Goal: Information Seeking & Learning: Check status

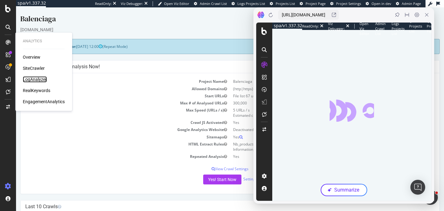
click at [32, 78] on div "LogAnalyzer" at bounding box center [35, 79] width 24 height 6
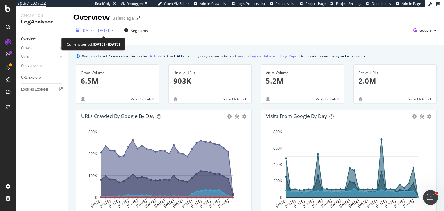
click at [109, 30] on span "2025 Aug. 20th - Sep. 18th" at bounding box center [95, 30] width 27 height 5
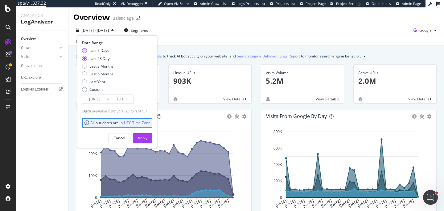
click at [85, 52] on div "Last 7 Days" at bounding box center [84, 50] width 5 height 5
type input "2025/09/12"
click at [148, 139] on div "Apply" at bounding box center [143, 137] width 10 height 5
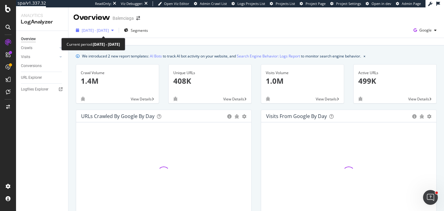
click at [109, 30] on span "2025 Sep. 12th - Sep. 18th" at bounding box center [95, 30] width 27 height 5
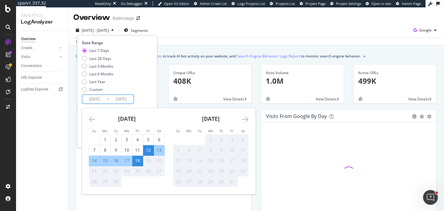
click at [101, 99] on input "2025/09/12" at bounding box center [94, 99] width 25 height 9
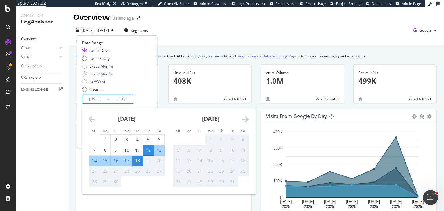
click at [139, 160] on div "18" at bounding box center [137, 160] width 10 height 6
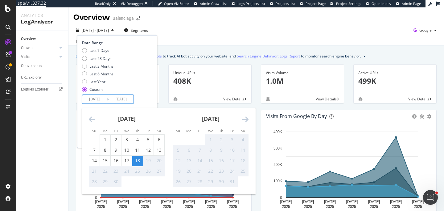
click at [95, 98] on input "2025/09/18" at bounding box center [94, 99] width 25 height 9
click at [128, 160] on div "17" at bounding box center [127, 160] width 10 height 6
type input "2025/09/17"
click at [128, 160] on div "17" at bounding box center [127, 160] width 10 height 6
type input "2025/09/17"
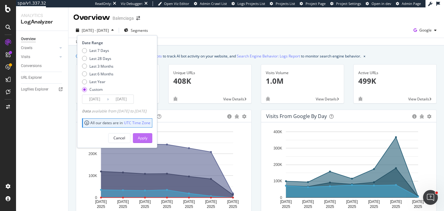
click at [148, 138] on div "Apply" at bounding box center [143, 137] width 10 height 5
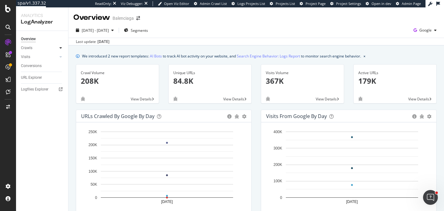
click at [62, 48] on div at bounding box center [61, 48] width 6 height 6
click at [33, 82] on div "HTTP Codes" at bounding box center [34, 81] width 21 height 6
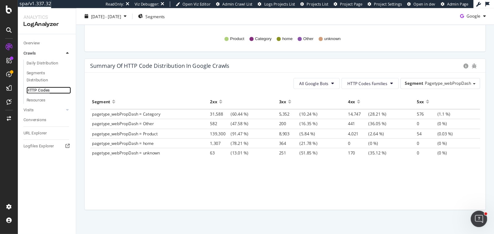
scroll to position [435, 0]
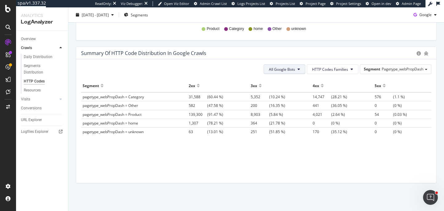
click at [285, 67] on span "All Google Bots" at bounding box center [282, 69] width 26 height 5
click at [234, 159] on div "Segment 2xx 3xx 4xx 5xx pagetype_webPropDash = Category 31,588 (60.44 %) 5,352 …" at bounding box center [256, 123] width 351 height 88
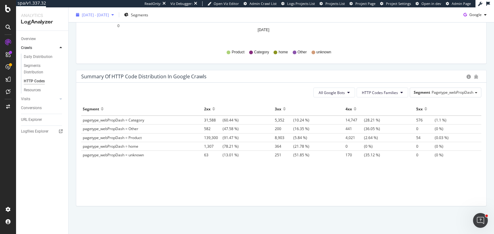
scroll to position [410, 0]
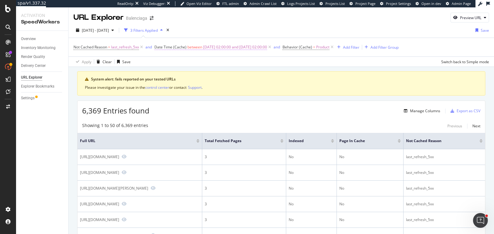
click at [185, 48] on span "Date Time (Cache)" at bounding box center [170, 46] width 32 height 5
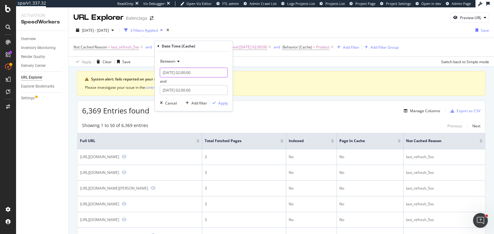
click at [188, 72] on input "2025-08-28 02:00:00" at bounding box center [194, 73] width 68 height 10
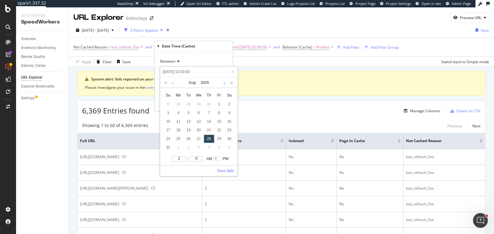
click at [225, 82] on link at bounding box center [224, 82] width 5 height 10
click at [197, 121] on div "17" at bounding box center [198, 122] width 10 height 8
type input "2025-09-17 02:00:00"
click at [197, 121] on div "17" at bounding box center [198, 122] width 10 height 8
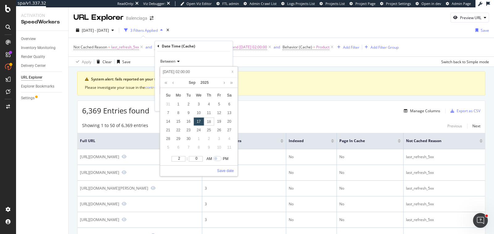
click at [181, 158] on input "2" at bounding box center [178, 159] width 14 height 6
type input "2025-09-17 01:00:00"
type input "1"
click at [223, 169] on link "Save date" at bounding box center [225, 171] width 17 height 6
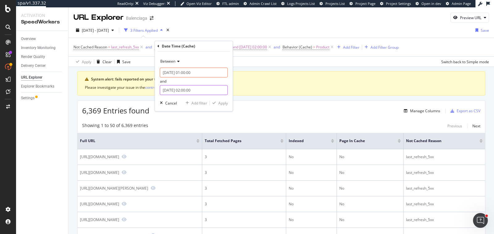
click at [205, 91] on input "2025-09-01 02:00:00" at bounding box center [194, 90] width 68 height 10
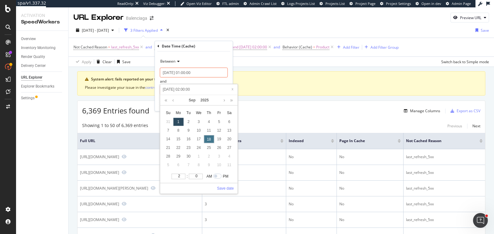
click at [208, 136] on div "18" at bounding box center [209, 139] width 10 height 8
type input "2025-09-18 02:00:00"
type input "2025-09-18 03:00:00"
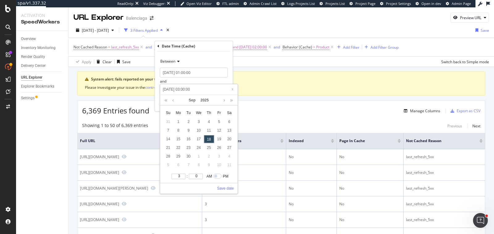
type input "3"
click at [181, 175] on input "3" at bounding box center [178, 177] width 14 height 6
type input "2025-09-18 04:00:00"
type input "4"
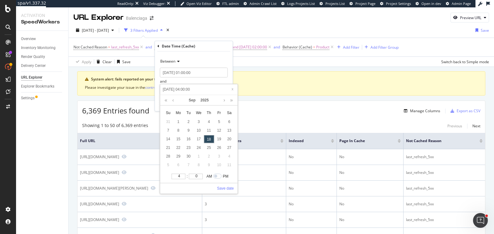
click at [181, 175] on input "4" at bounding box center [178, 177] width 14 height 6
type input "2025-09-18 05:00:00"
type input "5"
click at [181, 175] on input "5" at bounding box center [178, 177] width 14 height 6
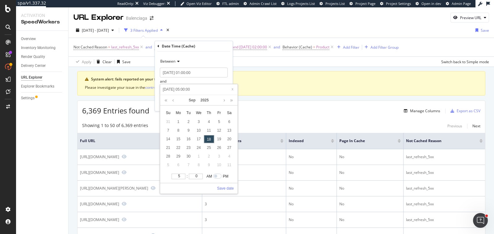
type input "2025-09-18 06:00:00"
type input "6"
click at [181, 175] on input "6" at bounding box center [178, 177] width 14 height 6
type input "2025-09-18 07:00:00"
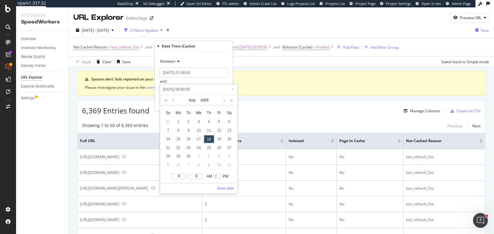
type input "2025-09-18 07:00:00"
type input "7"
click at [181, 175] on input "7" at bounding box center [178, 177] width 14 height 6
type input "2025-09-18 08:00:00"
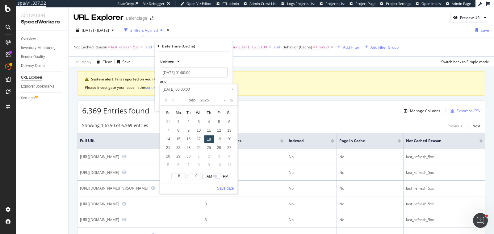
type input "8"
click at [181, 175] on input "8" at bounding box center [178, 177] width 14 height 6
type input "2025-09-18 09:00:00"
type input "9"
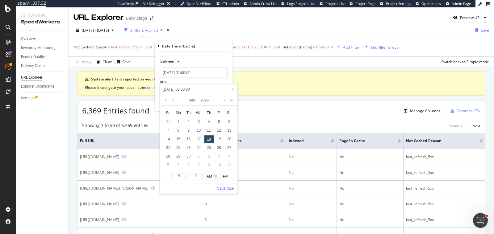
click at [181, 175] on input "9" at bounding box center [178, 177] width 14 height 6
click at [227, 187] on link "Save date" at bounding box center [225, 189] width 17 height 6
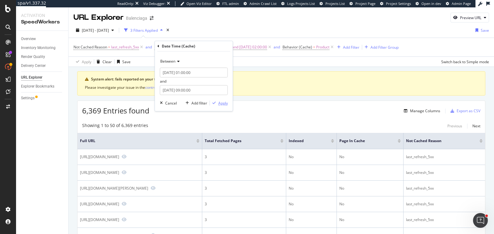
click at [222, 102] on div "Apply" at bounding box center [223, 103] width 10 height 5
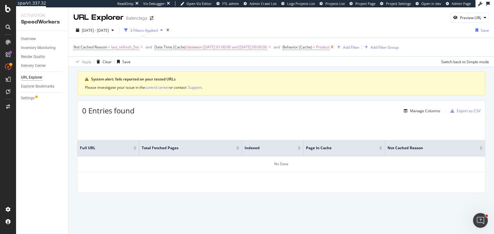
click at [335, 46] on icon at bounding box center [331, 47] width 5 height 6
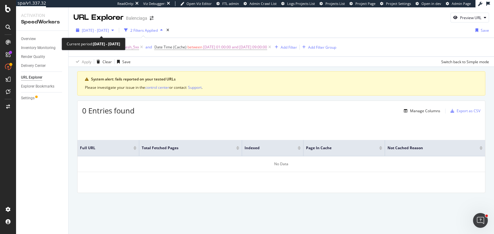
click at [109, 31] on span "2025 Aug. 5th - Sep. 1st" at bounding box center [95, 30] width 27 height 5
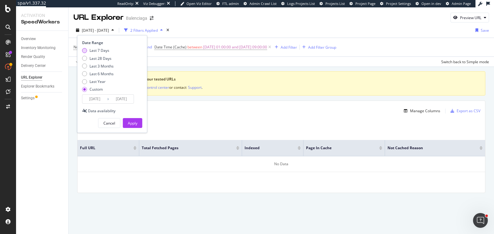
click at [85, 50] on div "Last 7 Days" at bounding box center [84, 50] width 5 height 5
type input "2025/09/12"
type input "2025/09/18"
click at [128, 121] on div "Apply" at bounding box center [133, 123] width 10 height 5
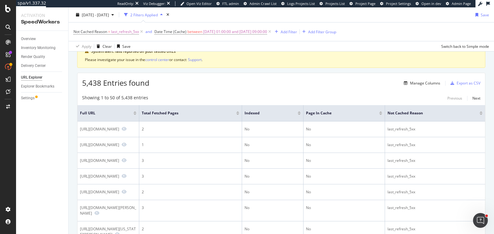
scroll to position [15, 0]
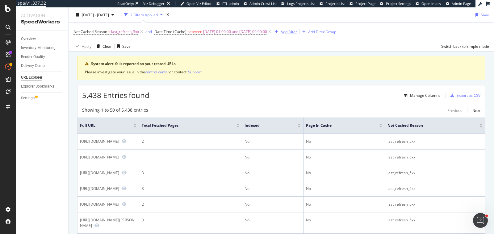
click at [297, 34] on div "Add Filter" at bounding box center [289, 31] width 16 height 5
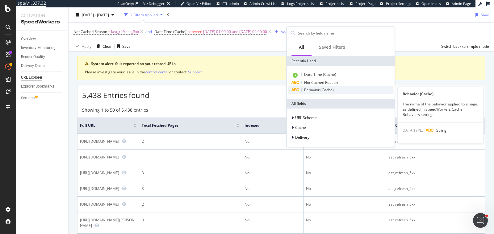
click at [317, 89] on span "Behavior (Cache)" at bounding box center [319, 89] width 30 height 5
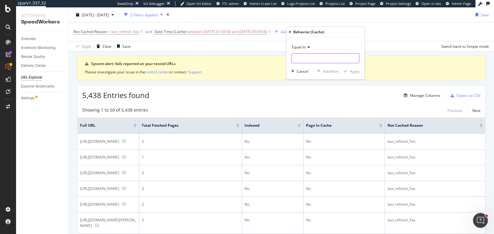
click at [302, 59] on input "text" at bounding box center [325, 58] width 67 height 10
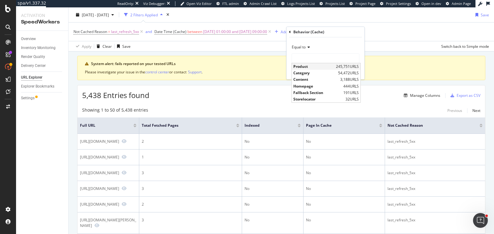
click at [304, 64] on span "Product" at bounding box center [313, 66] width 41 height 5
type input "Product"
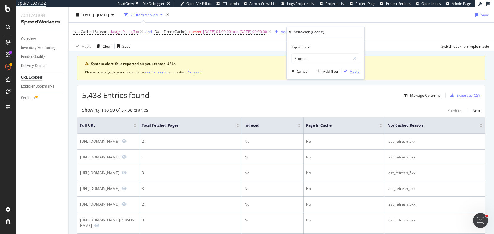
click at [353, 70] on div "Apply" at bounding box center [355, 71] width 10 height 5
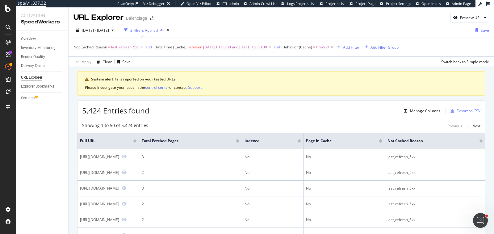
click at [312, 48] on span "Behavior (Cache)" at bounding box center [297, 46] width 30 height 5
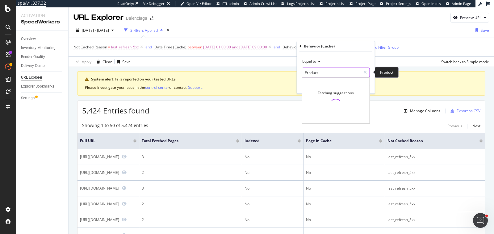
click at [313, 72] on input "Product" at bounding box center [331, 73] width 58 height 10
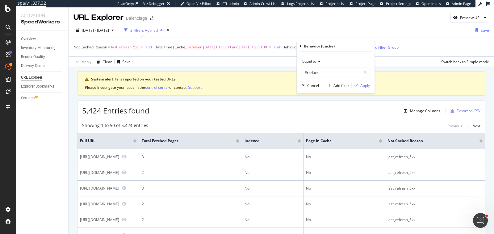
click at [301, 47] on icon at bounding box center [300, 46] width 2 height 4
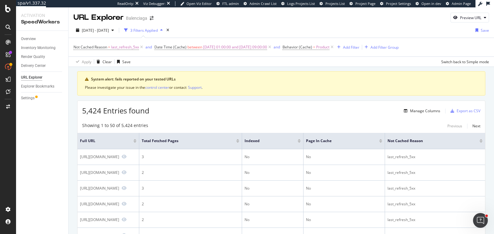
click at [286, 64] on div "Apply Clear Save Switch back to Simple mode" at bounding box center [281, 61] width 425 height 10
click at [335, 47] on icon at bounding box center [331, 47] width 5 height 6
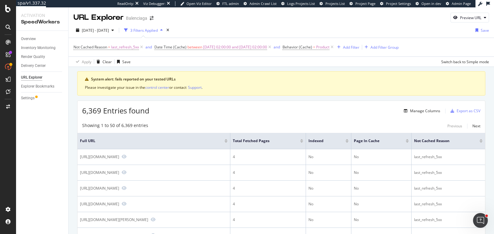
click at [306, 50] on span "Behavior (Cache) = Product" at bounding box center [308, 47] width 52 height 9
click at [304, 45] on span "Behavior (Cache)" at bounding box center [297, 46] width 30 height 5
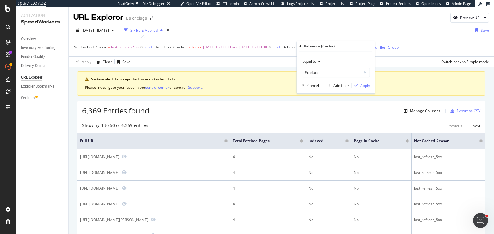
click at [303, 48] on div "Behavior (Cache)" at bounding box center [335, 46] width 73 height 10
click at [310, 73] on input "Product" at bounding box center [331, 73] width 58 height 10
